Goal: Answer question/provide support: Answer question/provide support

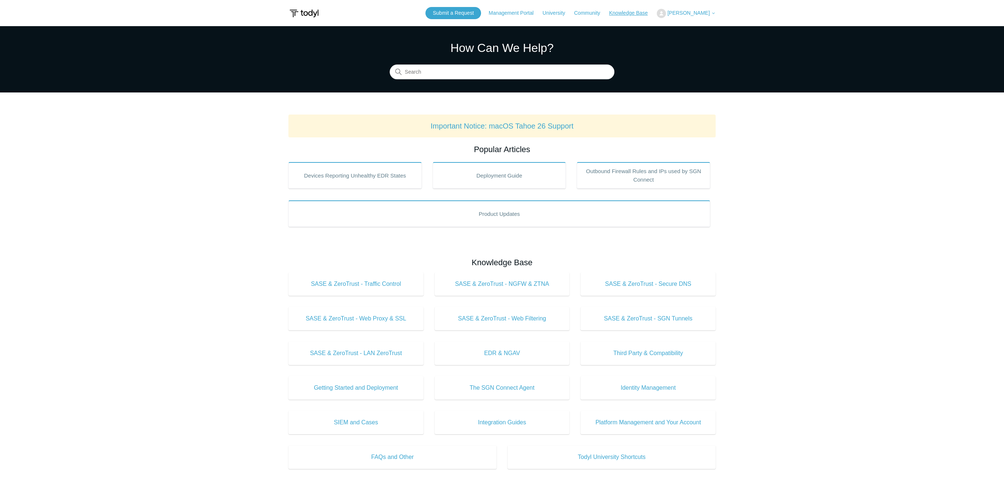
click at [634, 16] on link "Knowledge Base" at bounding box center [632, 13] width 46 height 8
click at [638, 13] on link "Knowledge Base" at bounding box center [632, 13] width 46 height 8
click at [691, 23] on header "Submit a Request Management Portal University Community Knowledge Base Maya Dou…" at bounding box center [501, 13] width 427 height 26
click at [690, 14] on span "[PERSON_NAME]" at bounding box center [688, 13] width 42 height 6
click at [691, 27] on link "My Support Requests" at bounding box center [693, 28] width 72 height 13
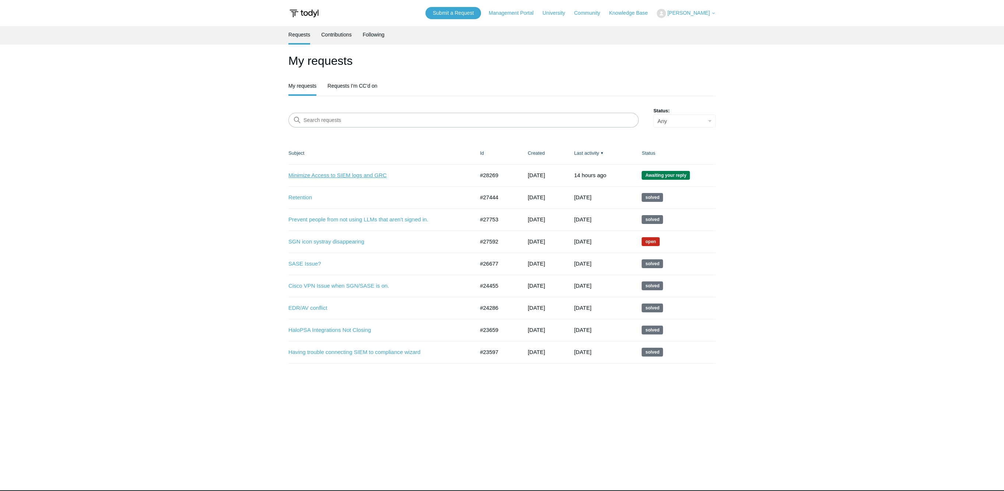
click at [324, 174] on link "Minimize Access to SIEM logs and GRC" at bounding box center [375, 175] width 175 height 8
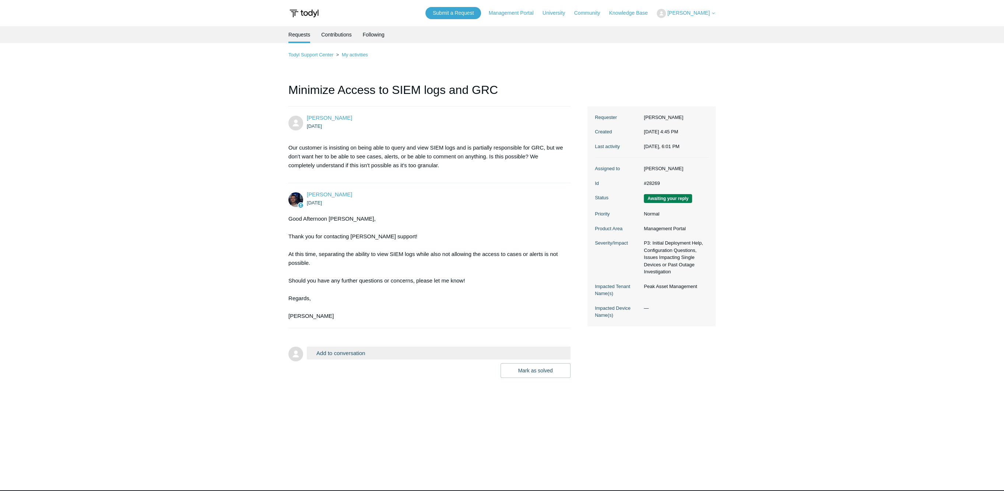
click at [379, 358] on button "Add to conversation" at bounding box center [439, 352] width 264 height 13
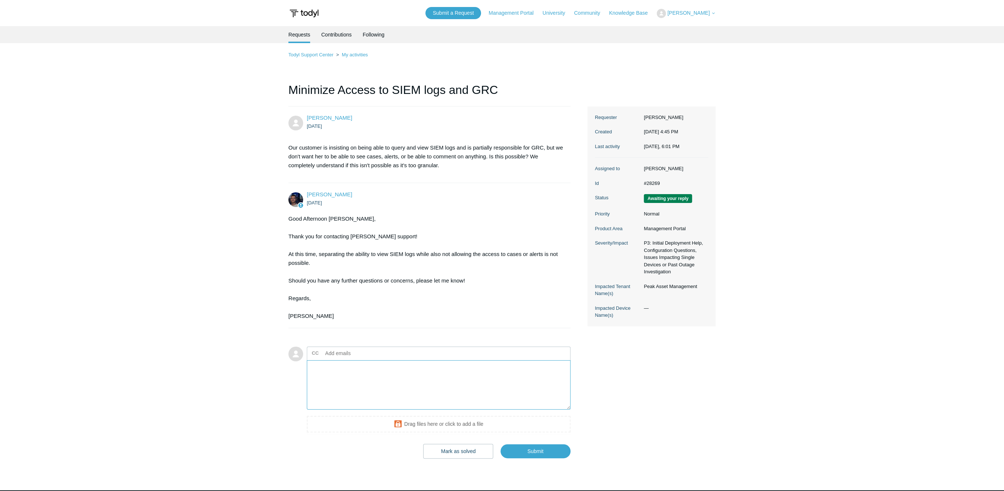
type textarea "h"
type textarea "Hi Connor, I'll relay that over to our president and let you know what he says.…"
click at [534, 459] on main "Requests Contributions Following Todyl Support Center My activities Minimize Ac…" at bounding box center [502, 247] width 1004 height 442
click at [526, 452] on input "Submit" at bounding box center [535, 451] width 70 height 15
